Goal: Complete application form

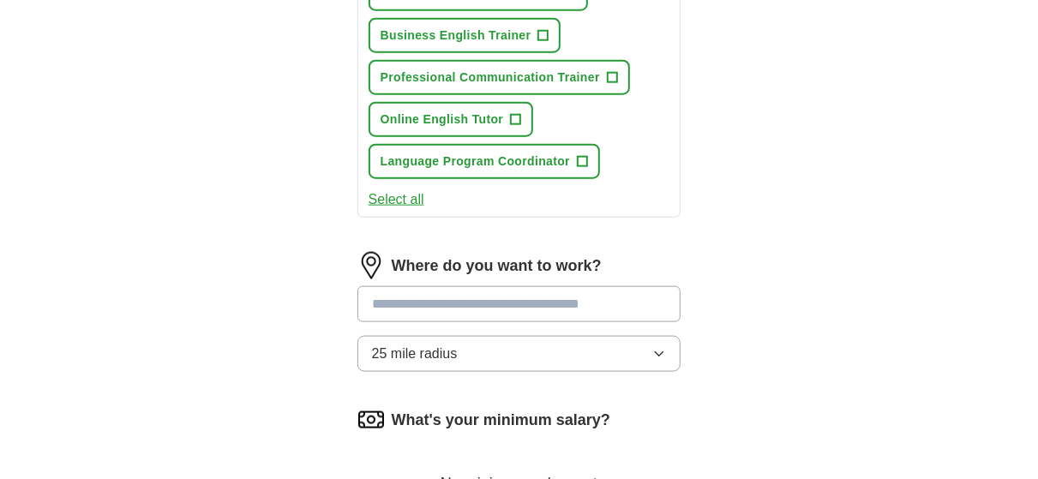
scroll to position [1028, 0]
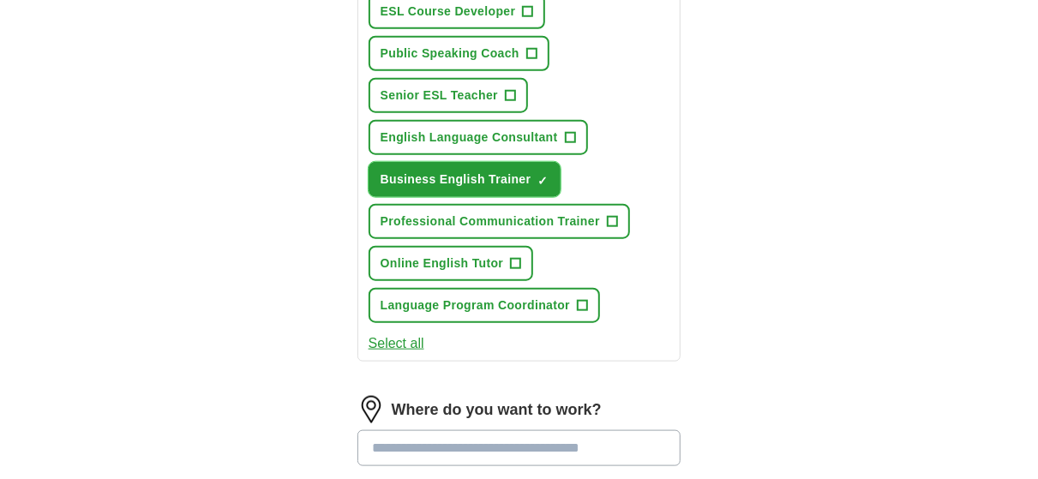
scroll to position [771, 0]
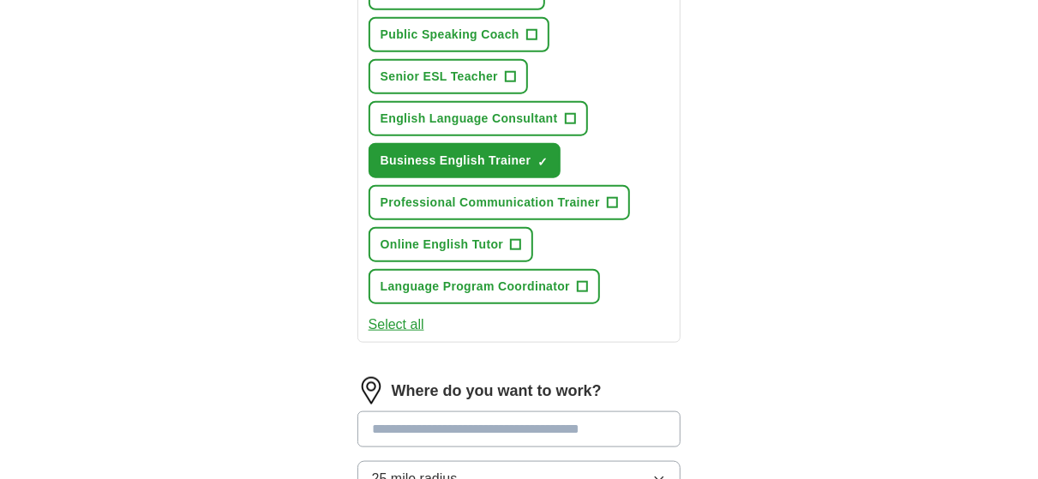
scroll to position [857, 0]
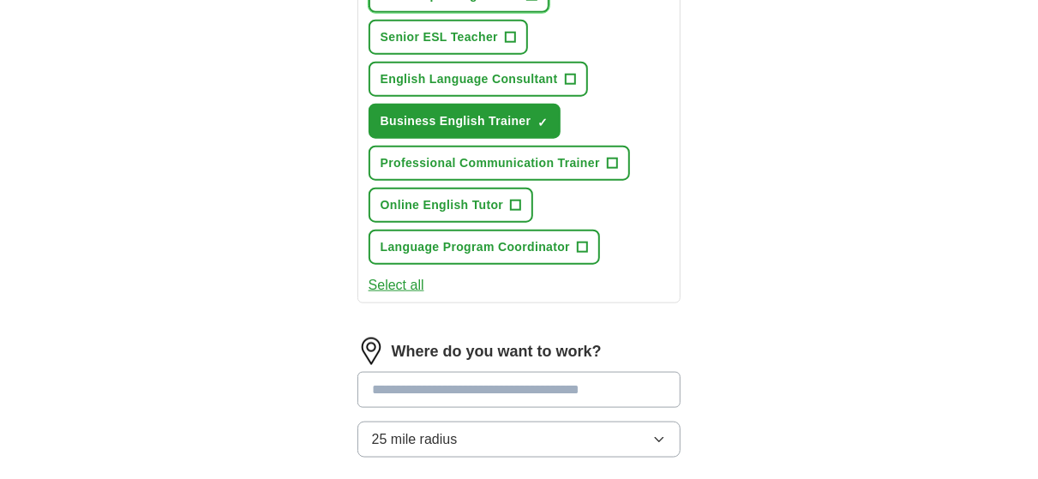
click at [528, 55] on button "Senior ESL Teacher +" at bounding box center [448, 37] width 159 height 35
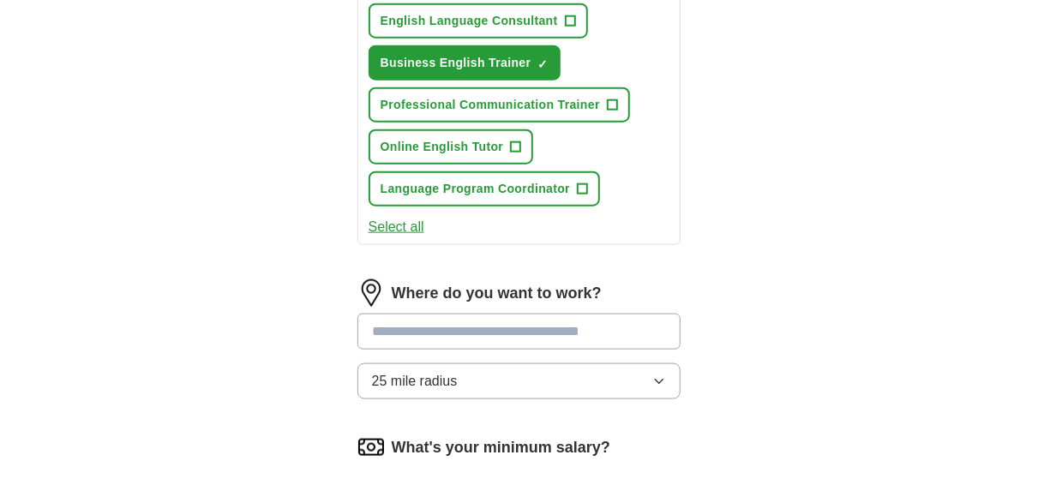
scroll to position [943, 0]
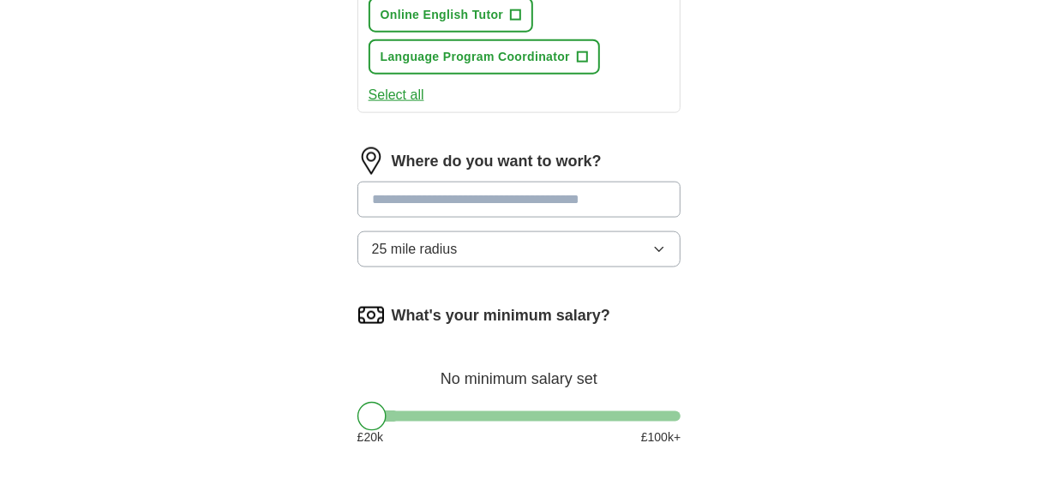
scroll to position [1114, 0]
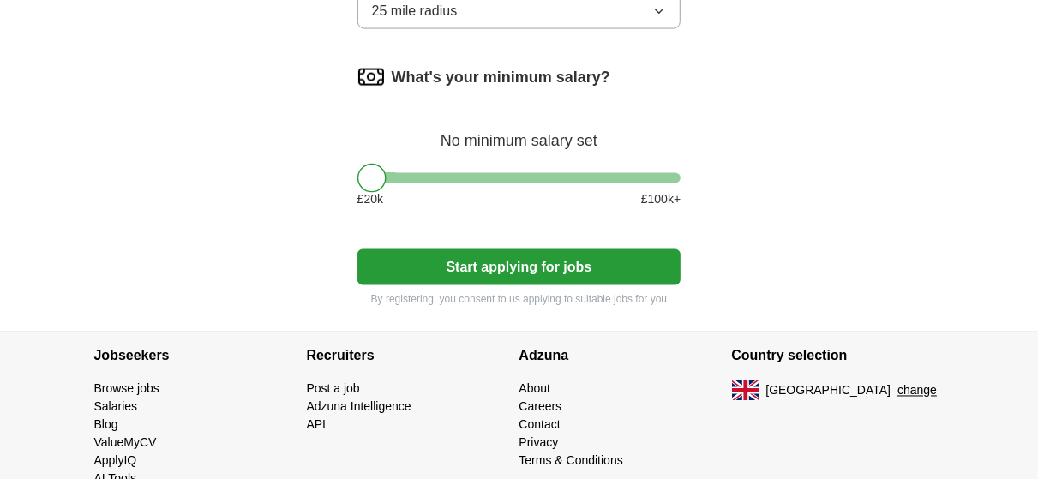
scroll to position [1371, 0]
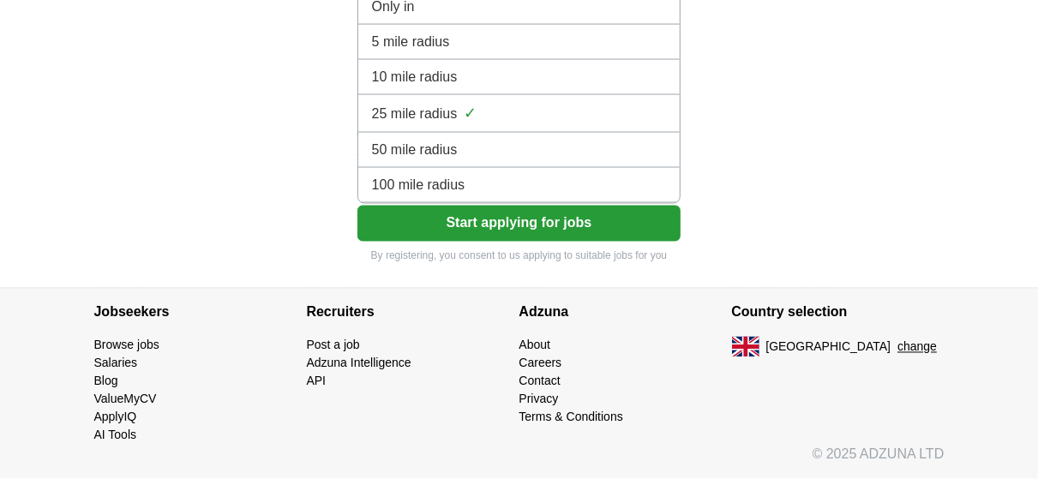
scroll to position [1800, 0]
click at [512, 195] on div "100 mile radius" at bounding box center [519, 185] width 295 height 21
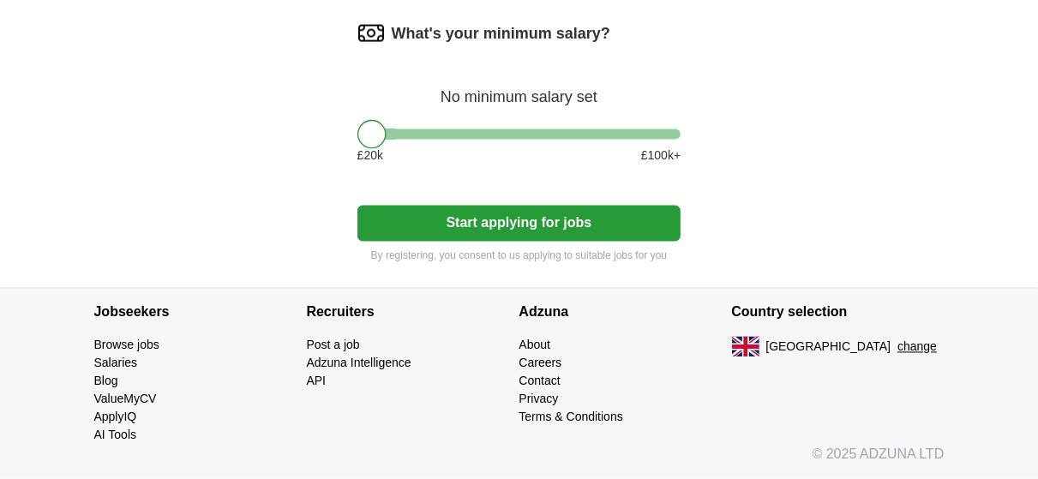
scroll to position [1457, 0]
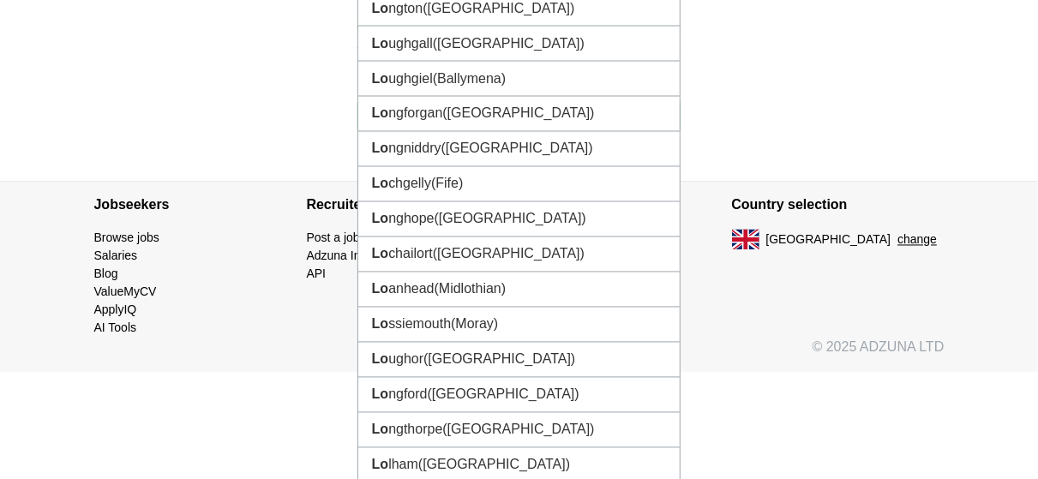
type input "***"
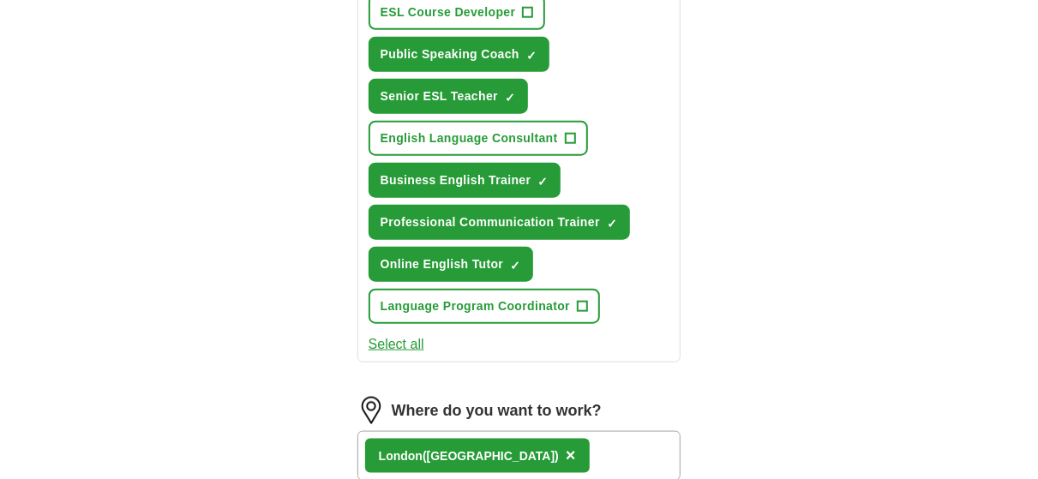
scroll to position [771, 0]
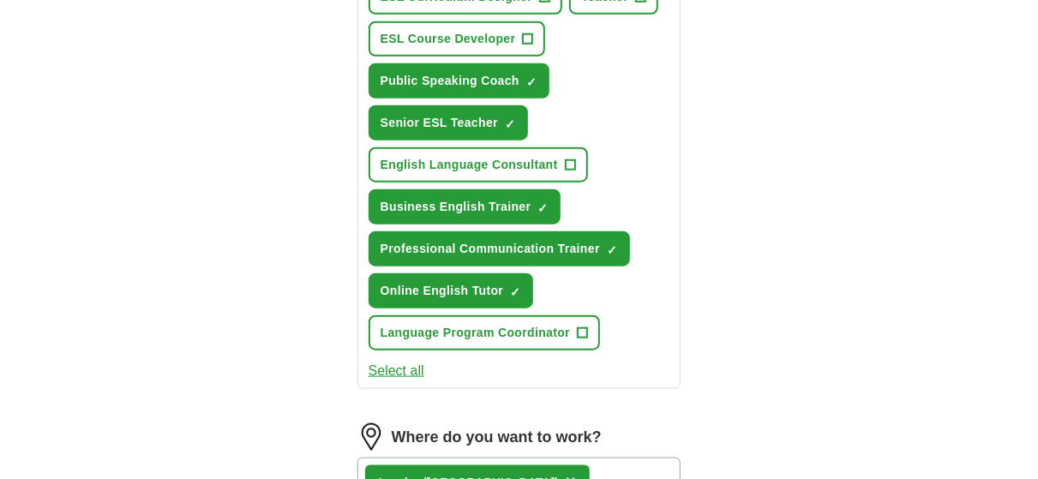
paste input "Online Speaking Club Teacher"
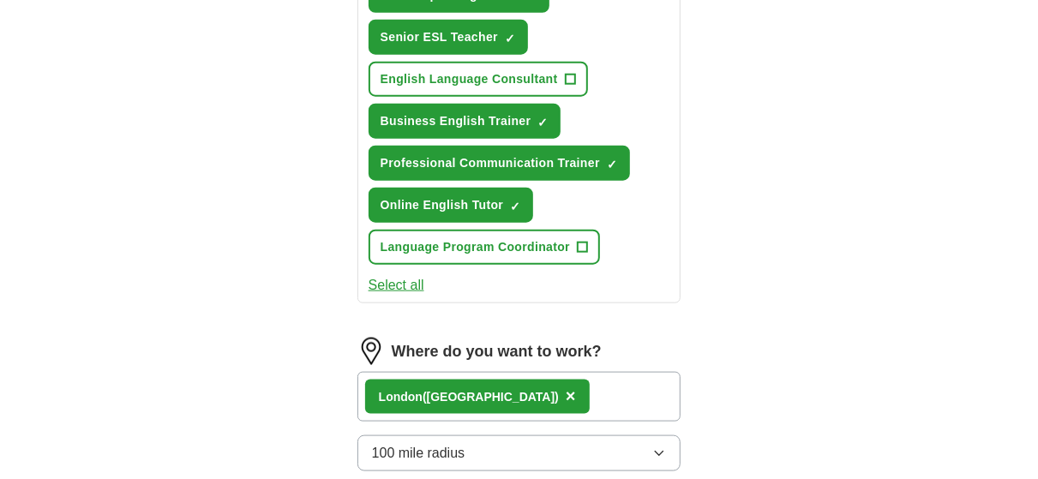
scroll to position [943, 0]
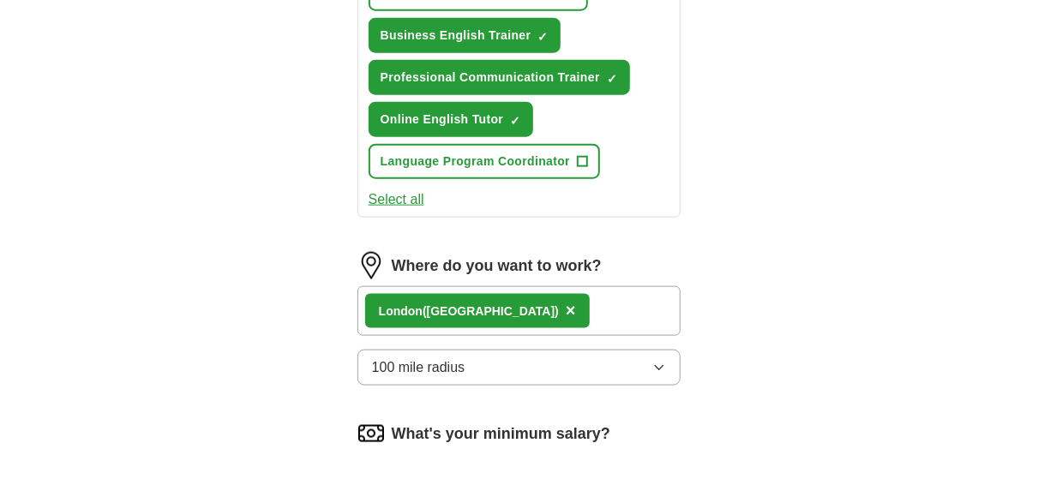
type input "Online Speaking Club Teacher"
click at [0, 0] on span "×" at bounding box center [0, 0] width 0 height 0
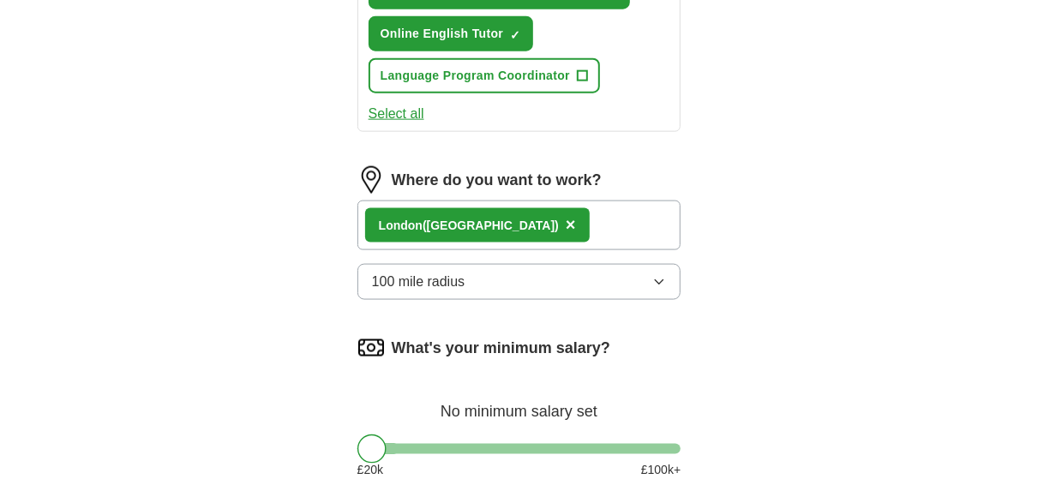
scroll to position [1114, 0]
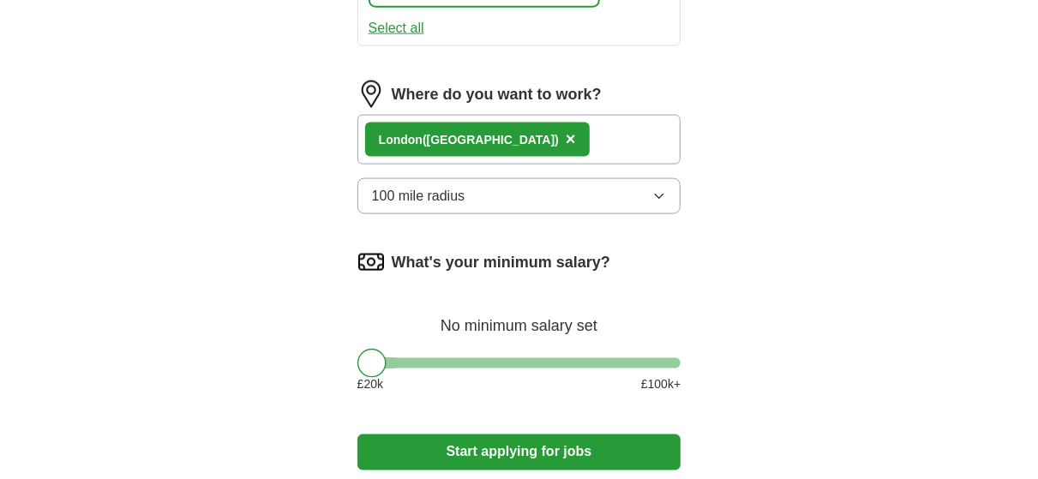
click at [0, 0] on span "×" at bounding box center [0, 0] width 0 height 0
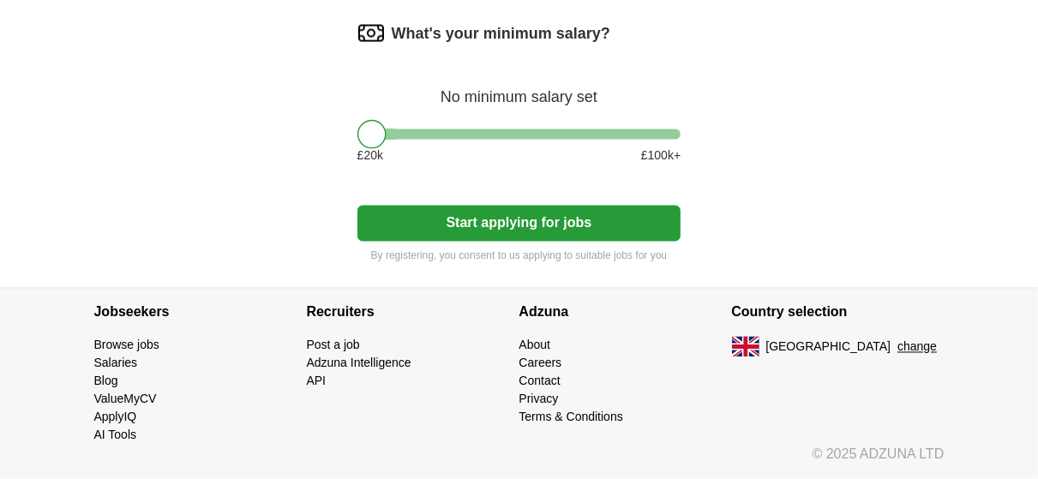
scroll to position [1628, 0]
drag, startPoint x: 520, startPoint y: 354, endPoint x: 506, endPoint y: 355, distance: 14.6
click at [506, 140] on div at bounding box center [519, 134] width 324 height 10
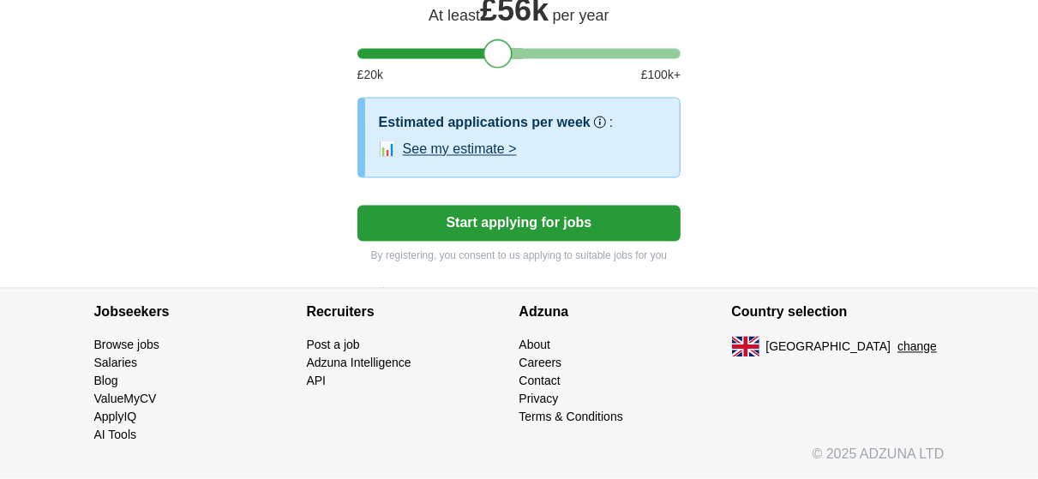
scroll to position [1800, 0]
click at [459, 59] on div at bounding box center [519, 54] width 324 height 10
click at [556, 242] on button "Start applying for jobs" at bounding box center [519, 224] width 324 height 36
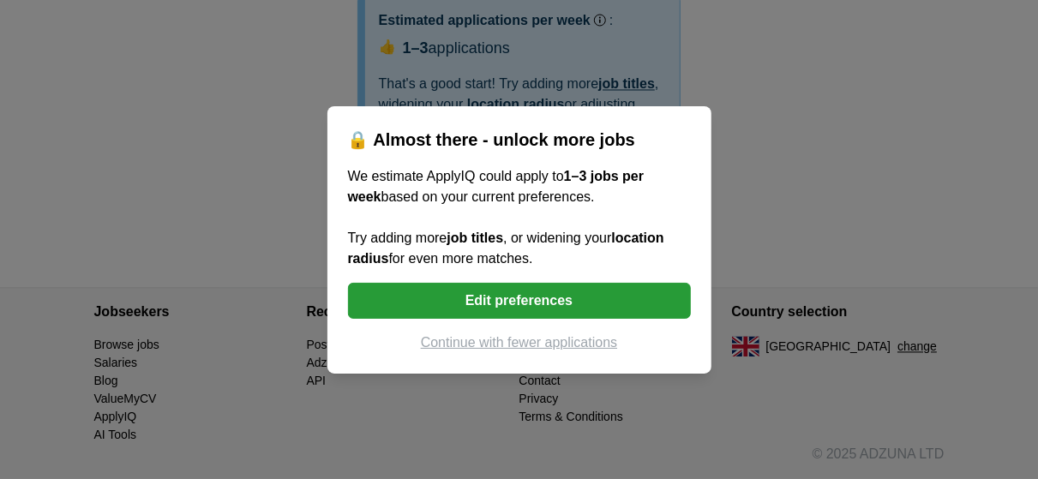
click at [545, 353] on button "Continue with fewer applications" at bounding box center [519, 343] width 343 height 21
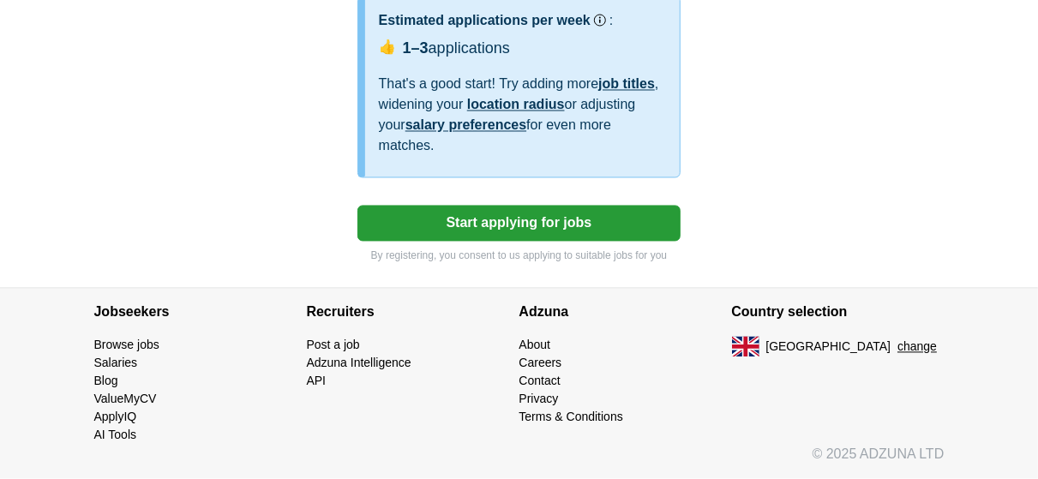
select select "**"
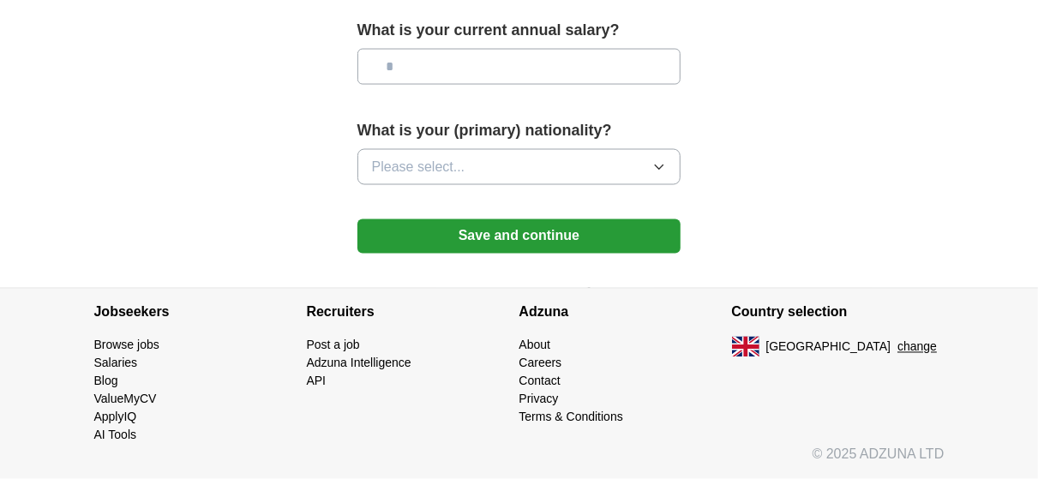
scroll to position [1628, 0]
click at [541, 185] on button "Please select..." at bounding box center [519, 167] width 324 height 36
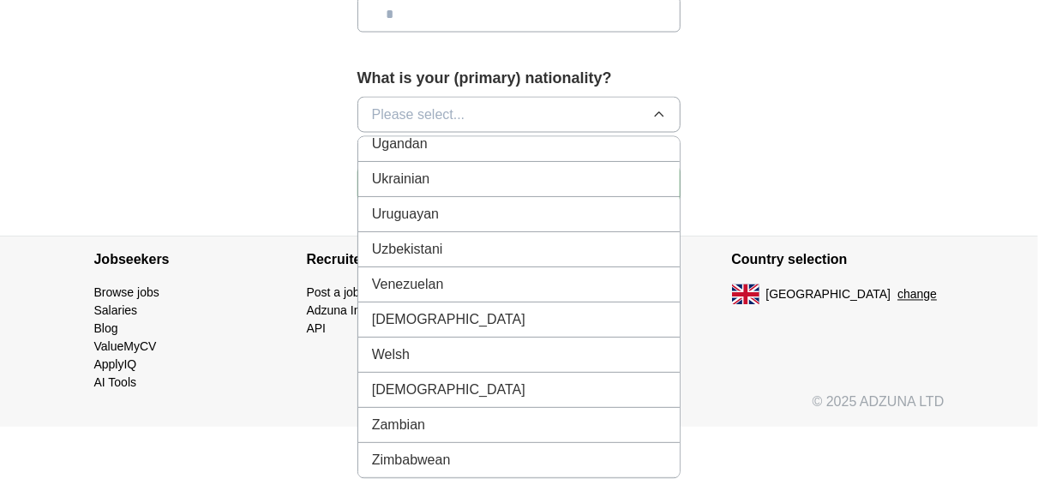
scroll to position [7884, 0]
click at [488, 189] on div "Ukrainian" at bounding box center [519, 179] width 295 height 21
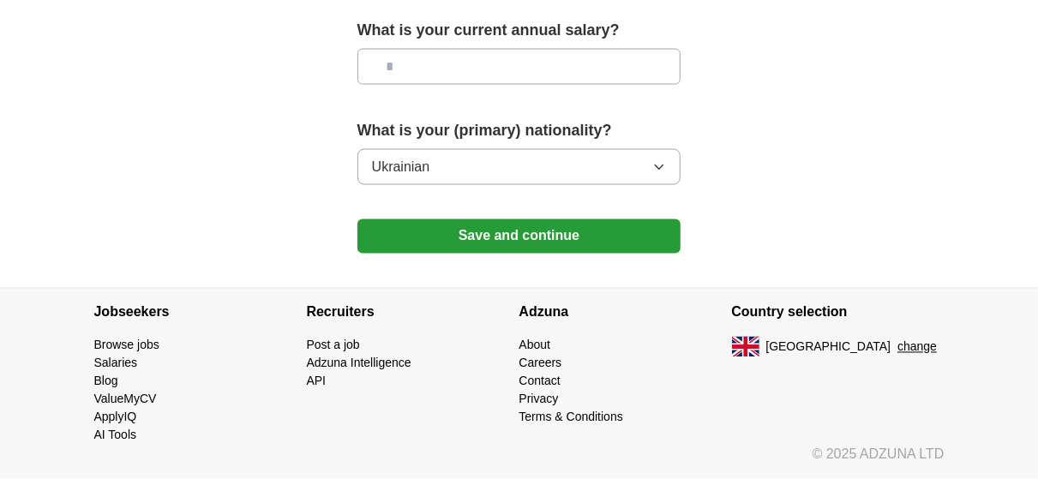
click at [570, 254] on button "Save and continue" at bounding box center [519, 236] width 324 height 34
click at [558, 254] on button "Save and continue" at bounding box center [519, 236] width 324 height 34
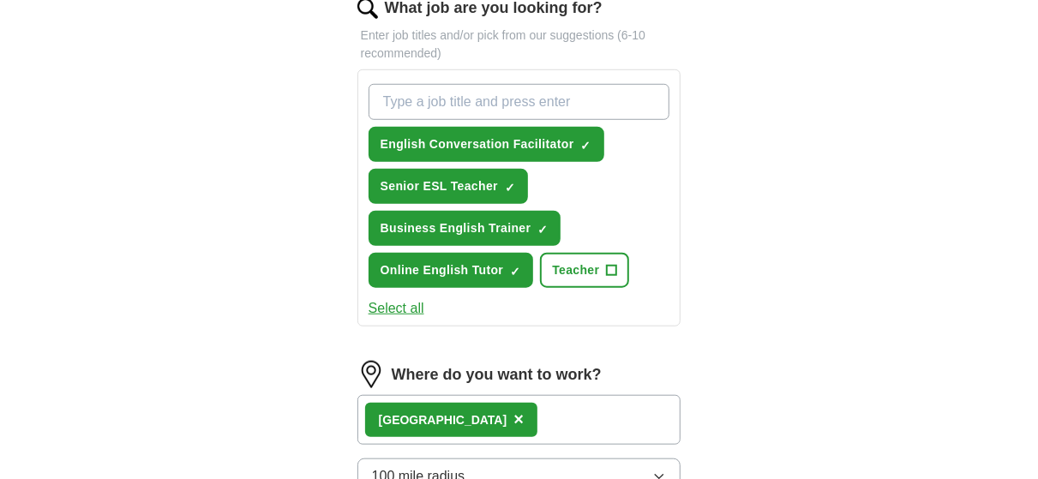
scroll to position [686, 0]
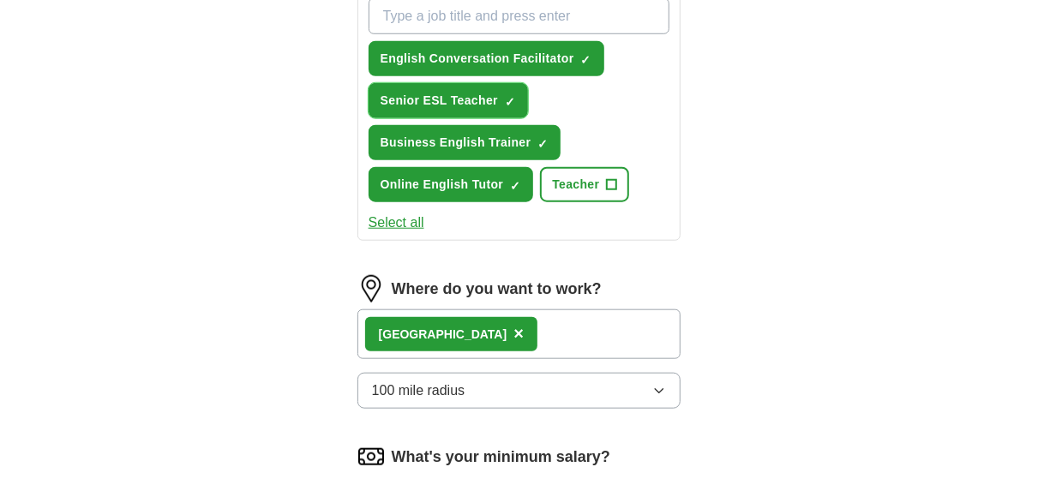
click at [0, 0] on span "×" at bounding box center [0, 0] width 0 height 0
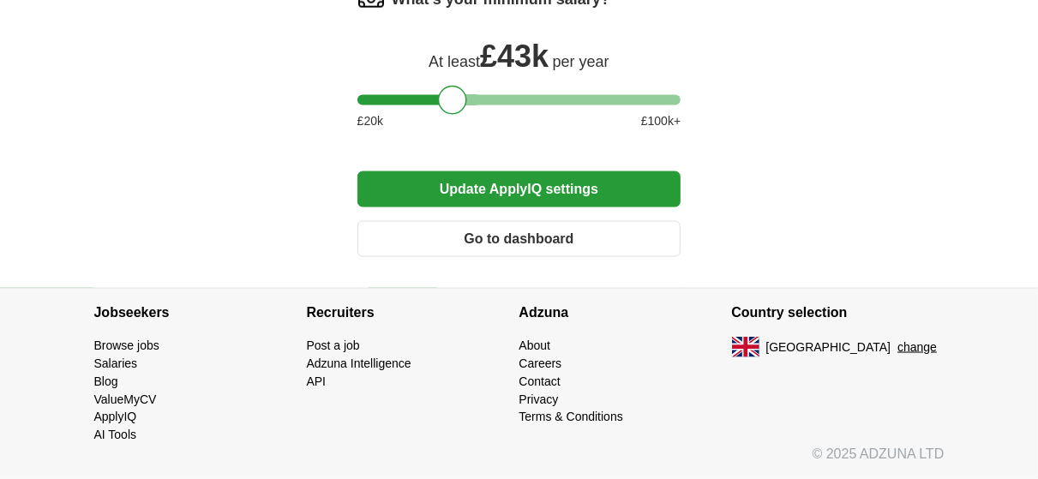
scroll to position [1457, 0]
click at [554, 207] on button "Update ApplyIQ settings" at bounding box center [519, 189] width 324 height 36
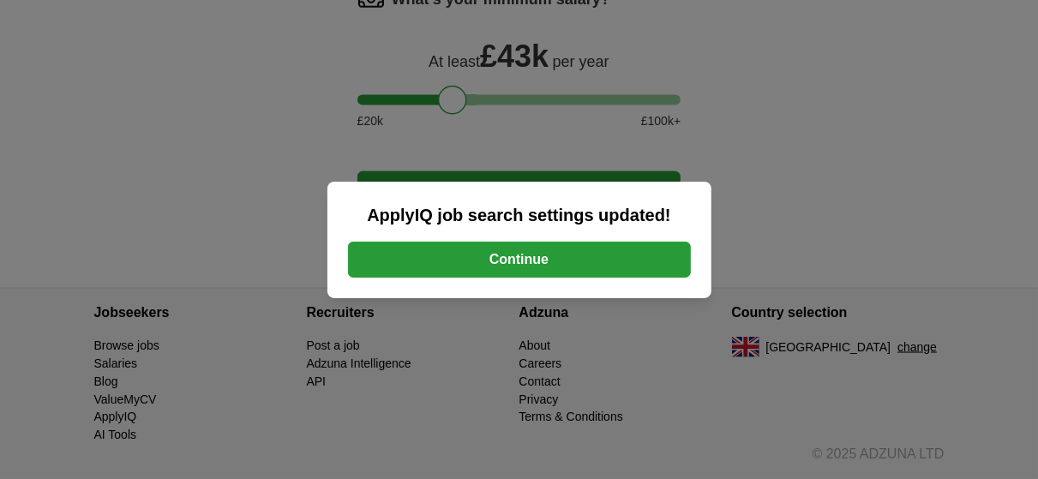
click at [547, 262] on button "Continue" at bounding box center [519, 260] width 343 height 36
